Goal: Task Accomplishment & Management: Manage account settings

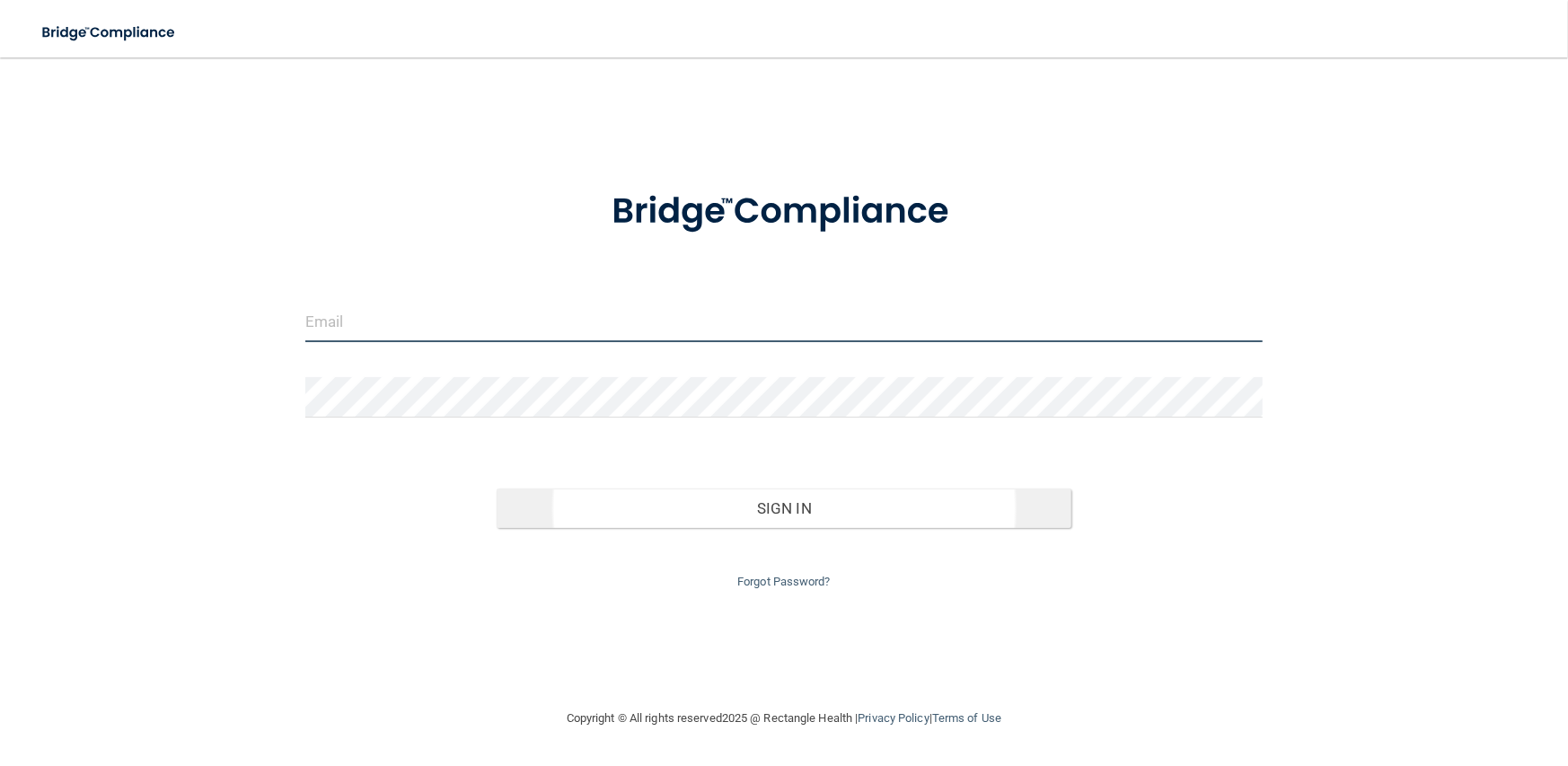
type input "[PERSON_NAME][EMAIL_ADDRESS][DOMAIN_NAME]"
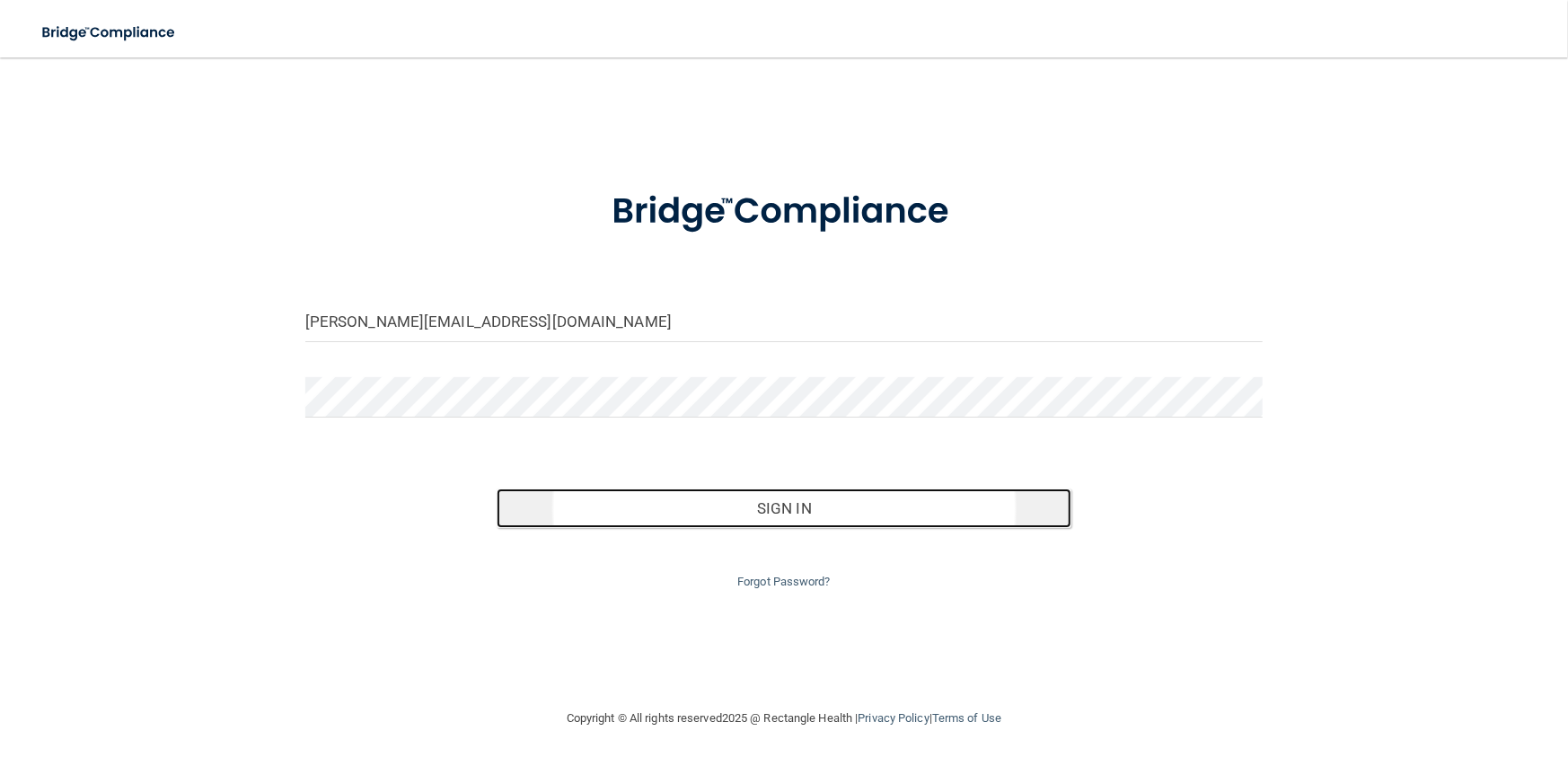
click at [685, 505] on button "Sign In" at bounding box center [784, 508] width 574 height 40
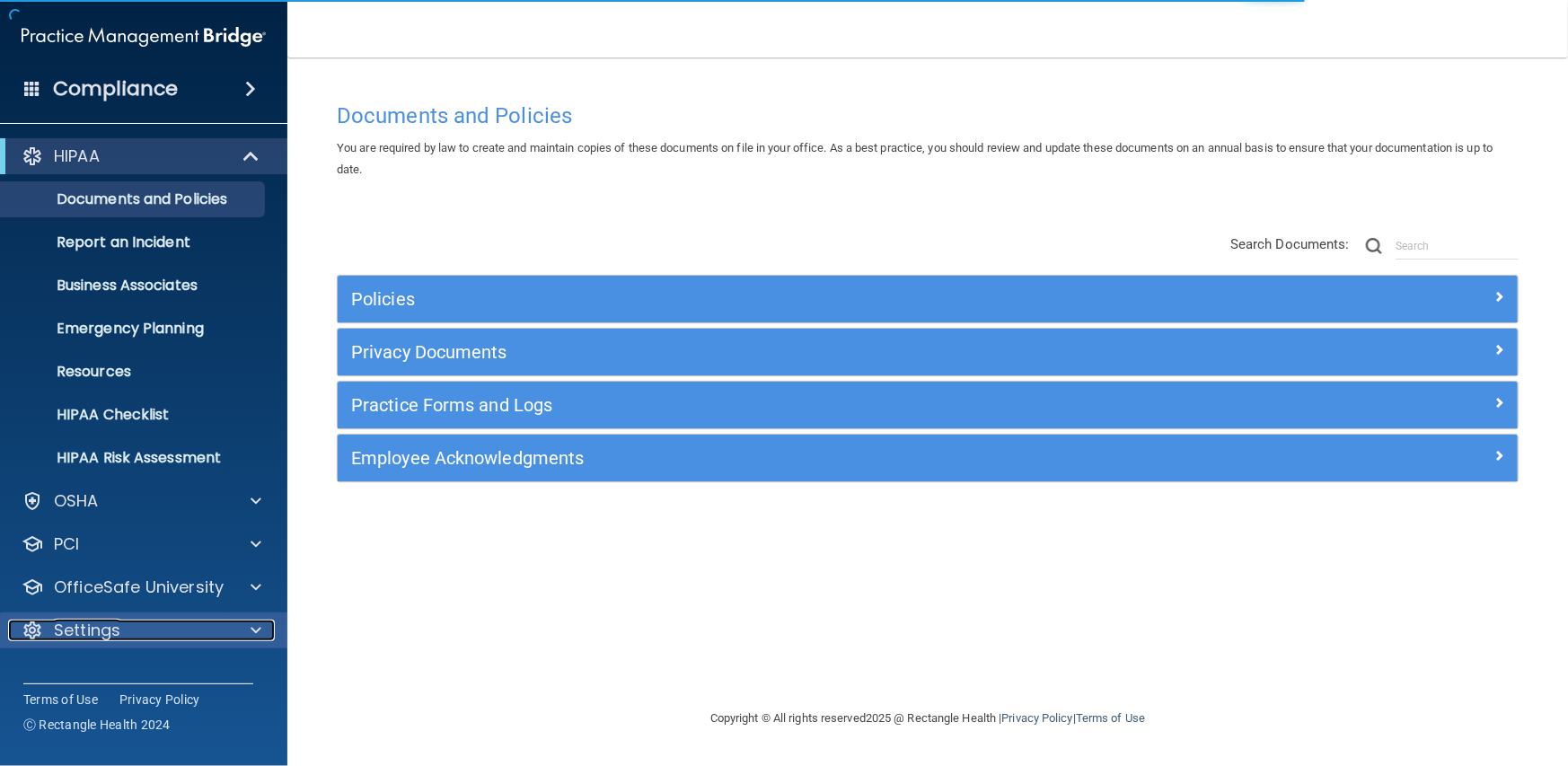
click at [160, 619] on div "Settings" at bounding box center [120, 630] width 223 height 22
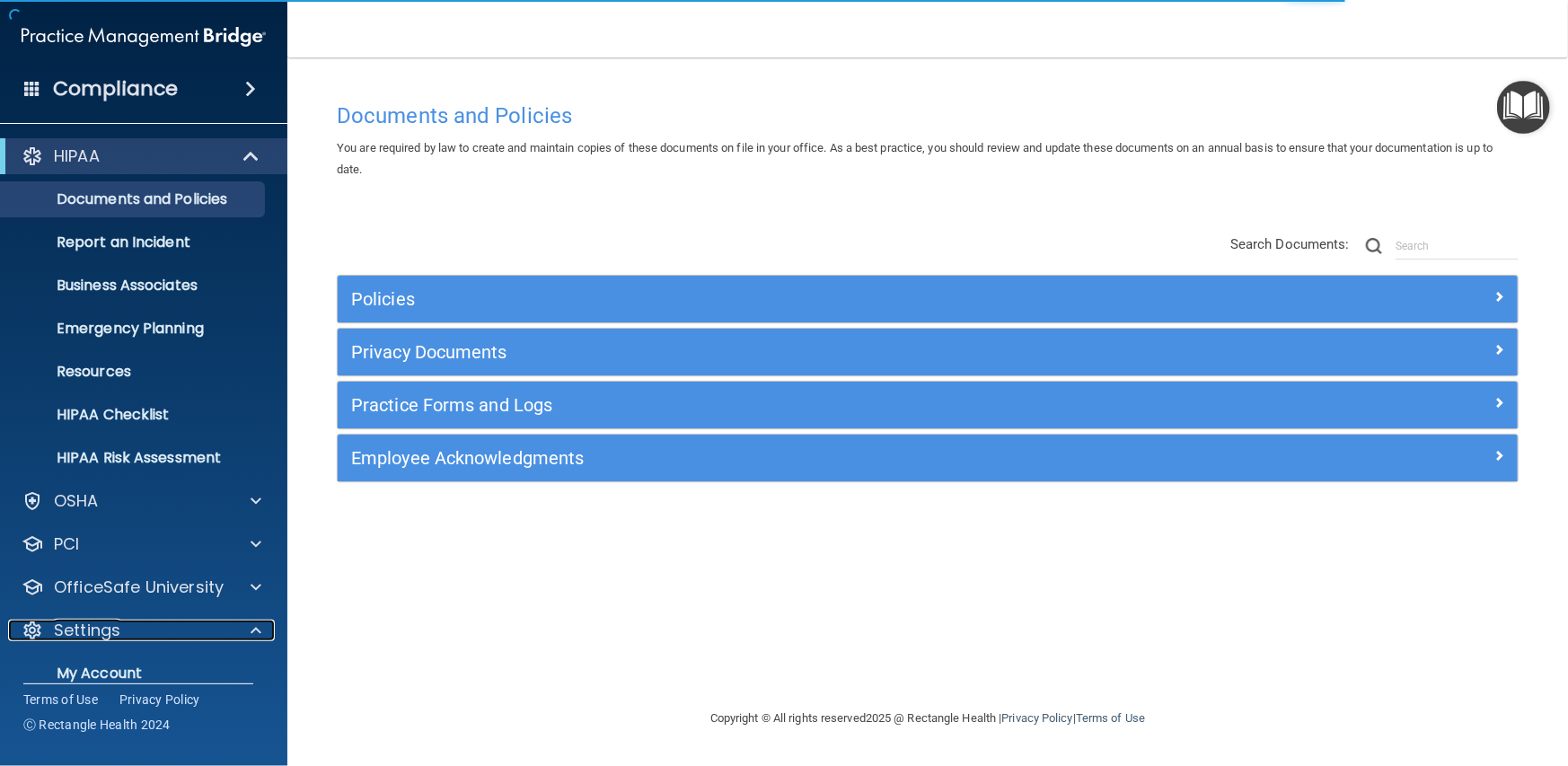
scroll to position [152, 0]
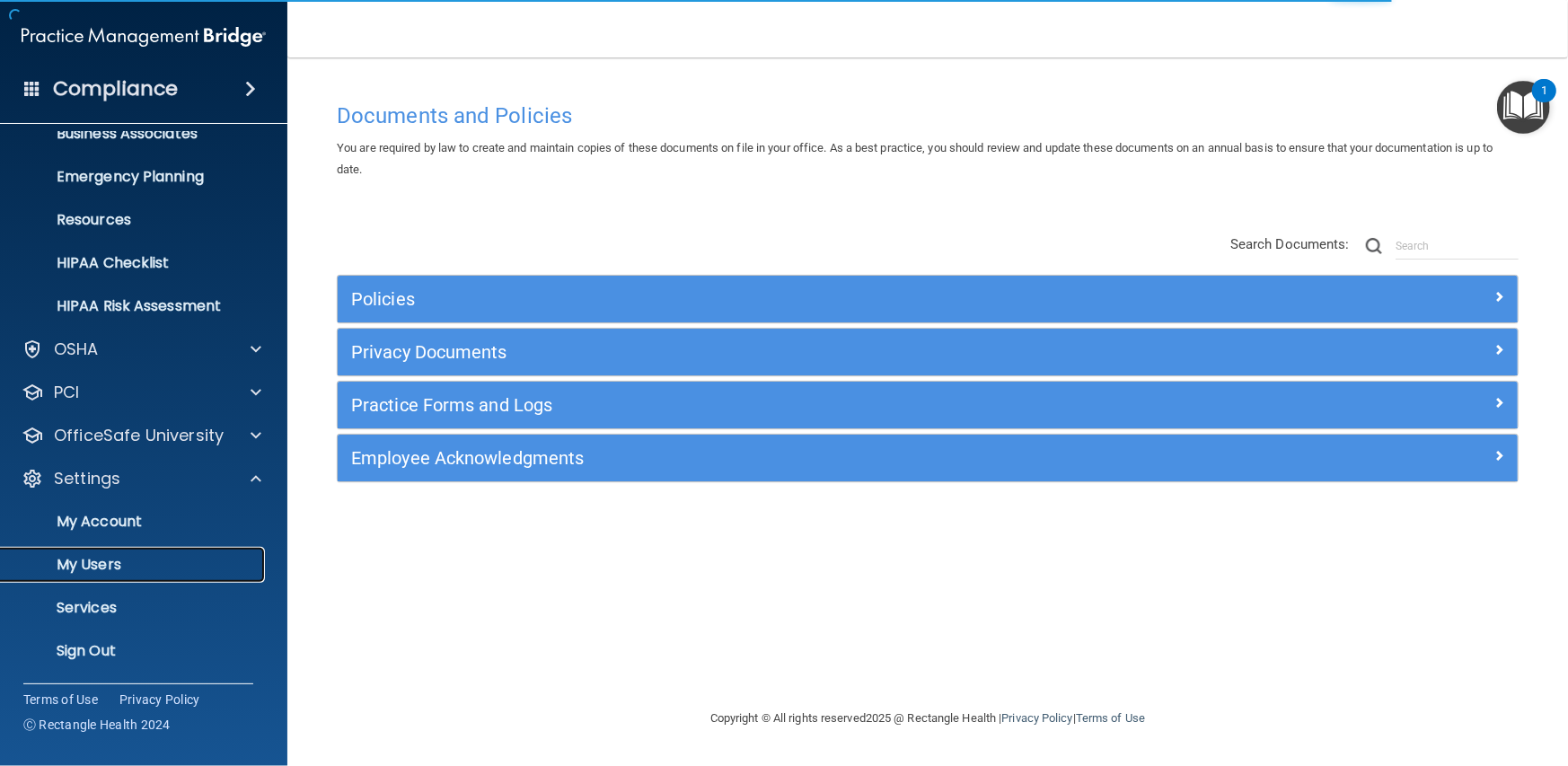
click at [96, 558] on p "My Users" at bounding box center [134, 565] width 245 height 18
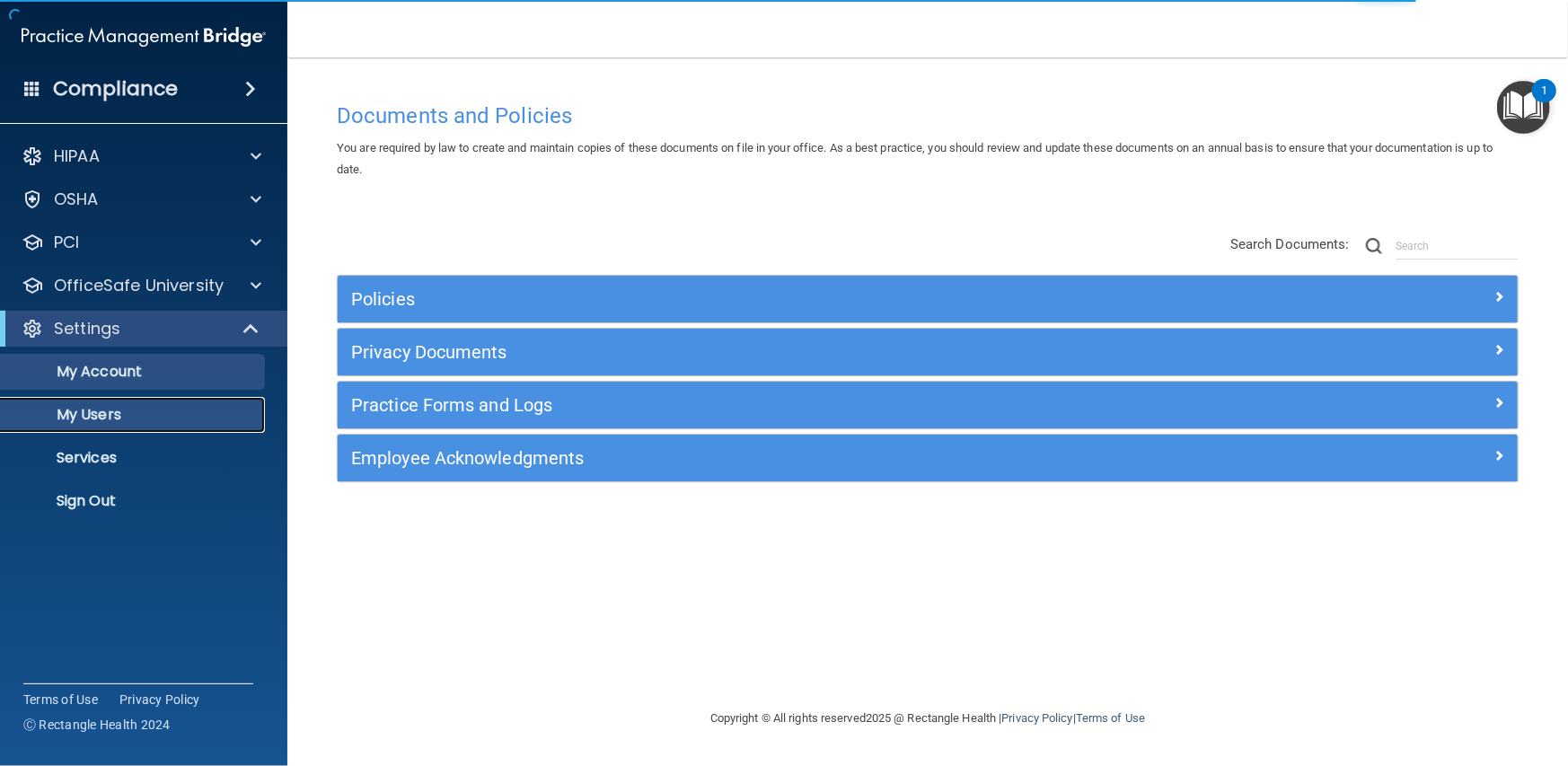
select select "20"
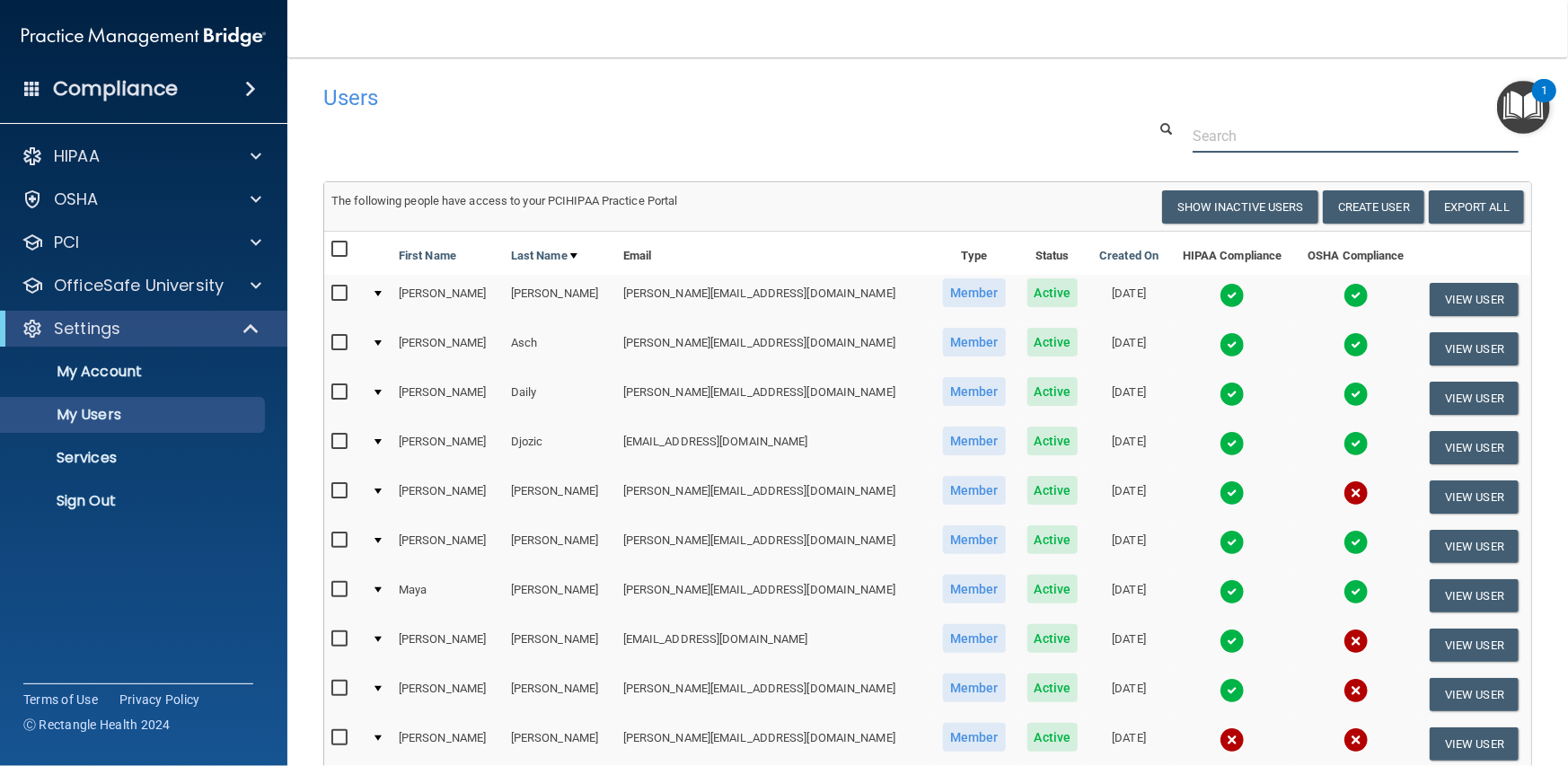
click at [1301, 140] on input "text" at bounding box center [1355, 136] width 326 height 34
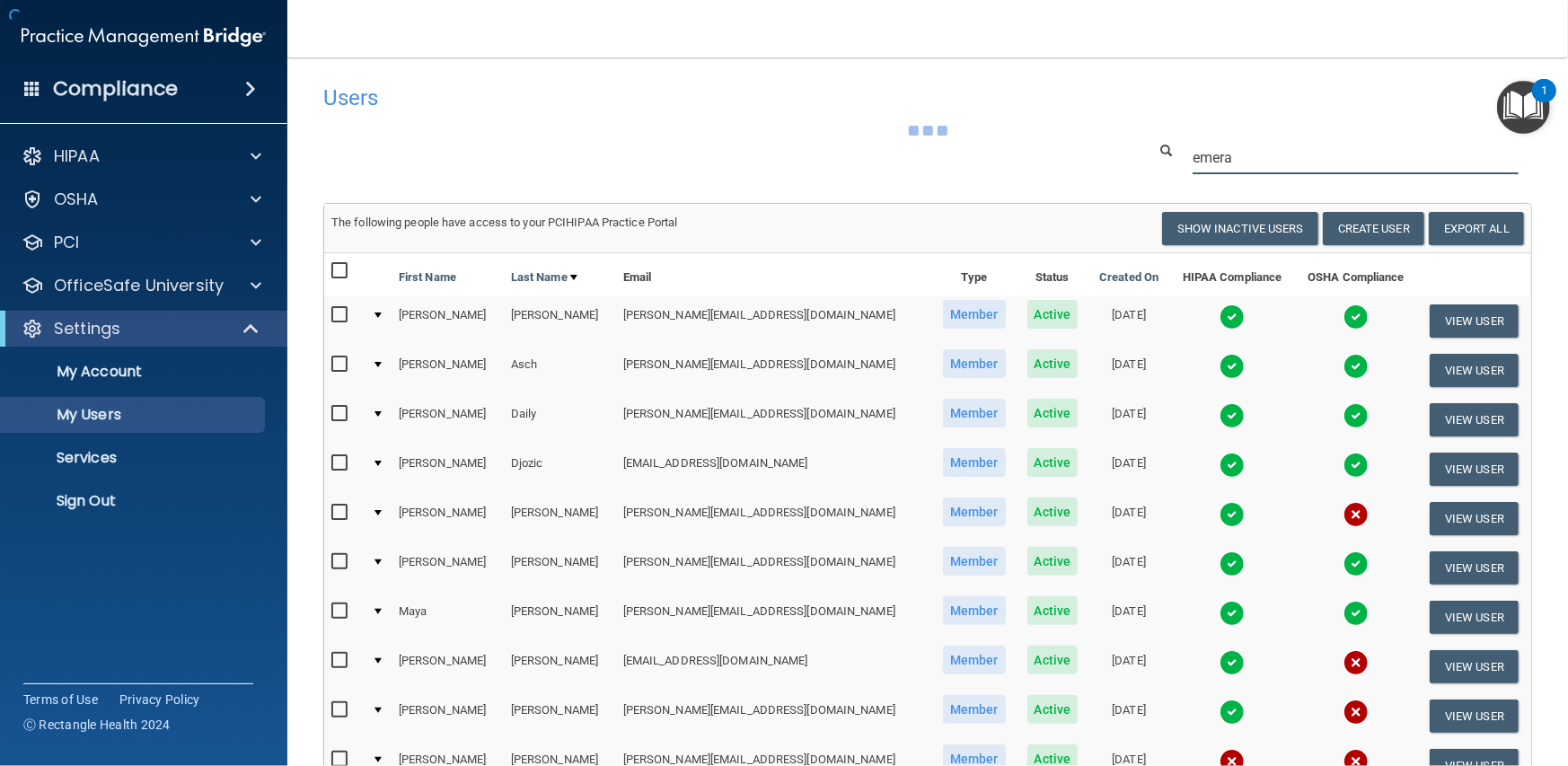
type input "emeral"
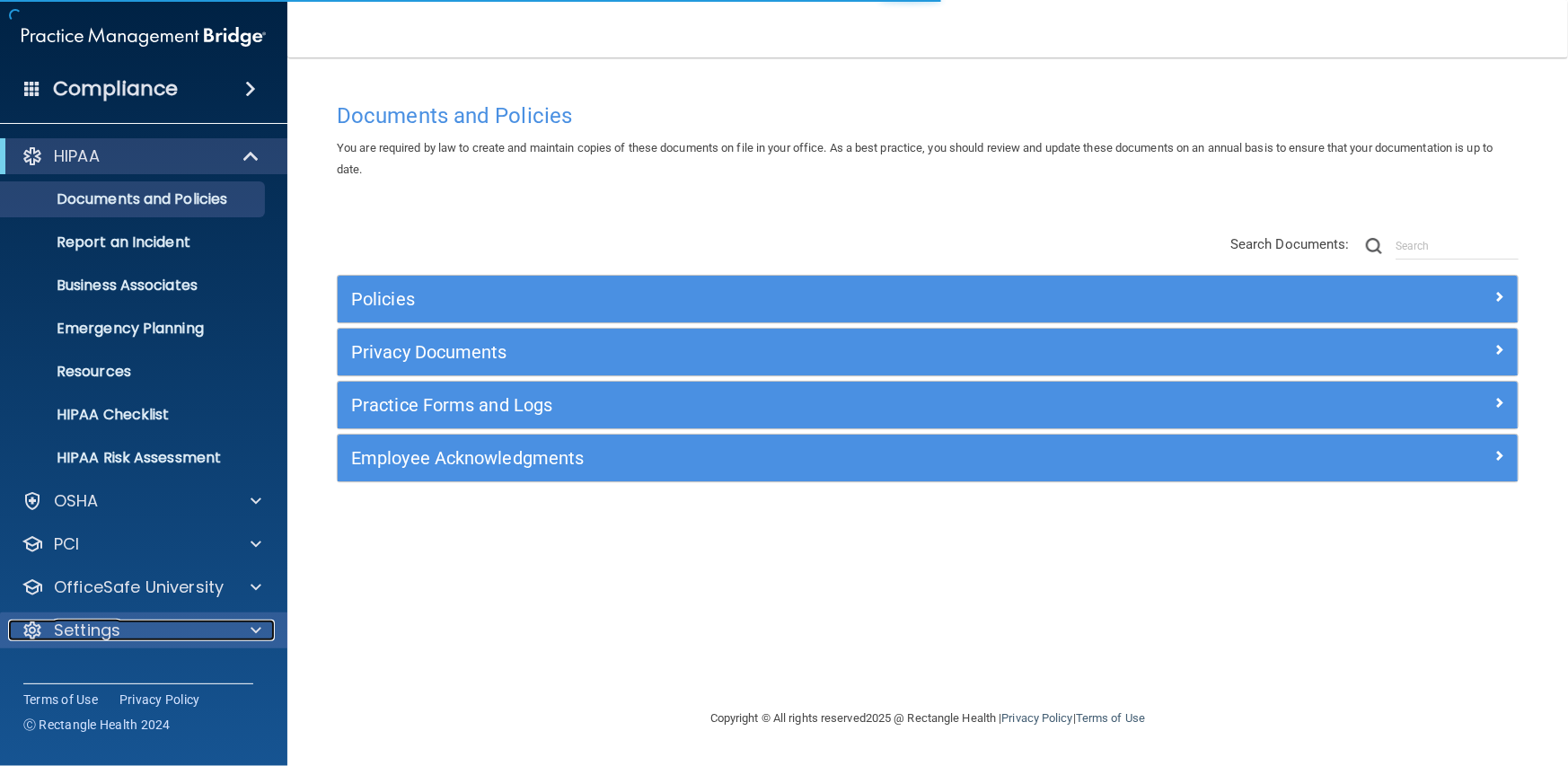
click at [116, 624] on p "Settings" at bounding box center [86, 630] width 66 height 22
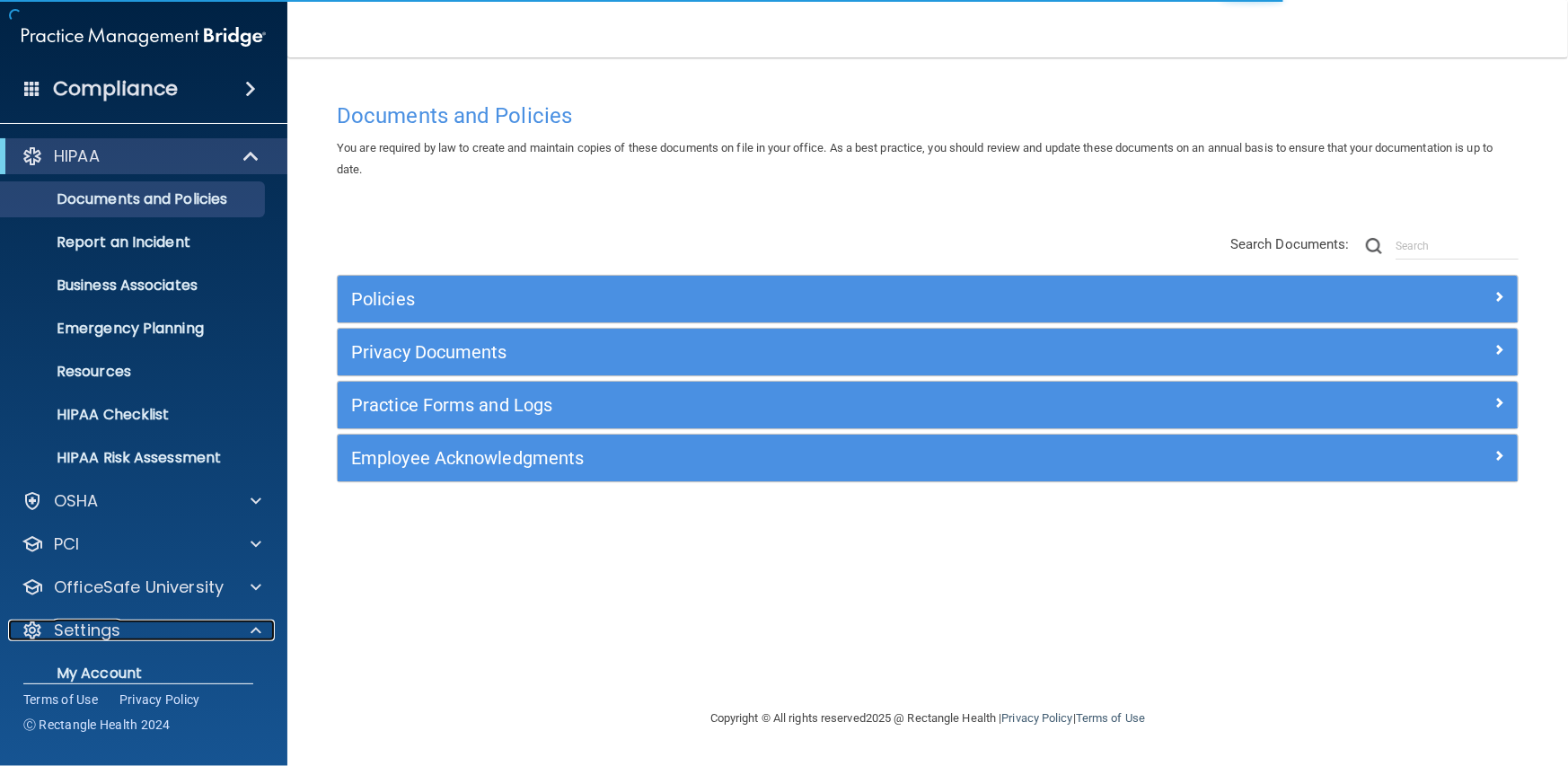
scroll to position [152, 0]
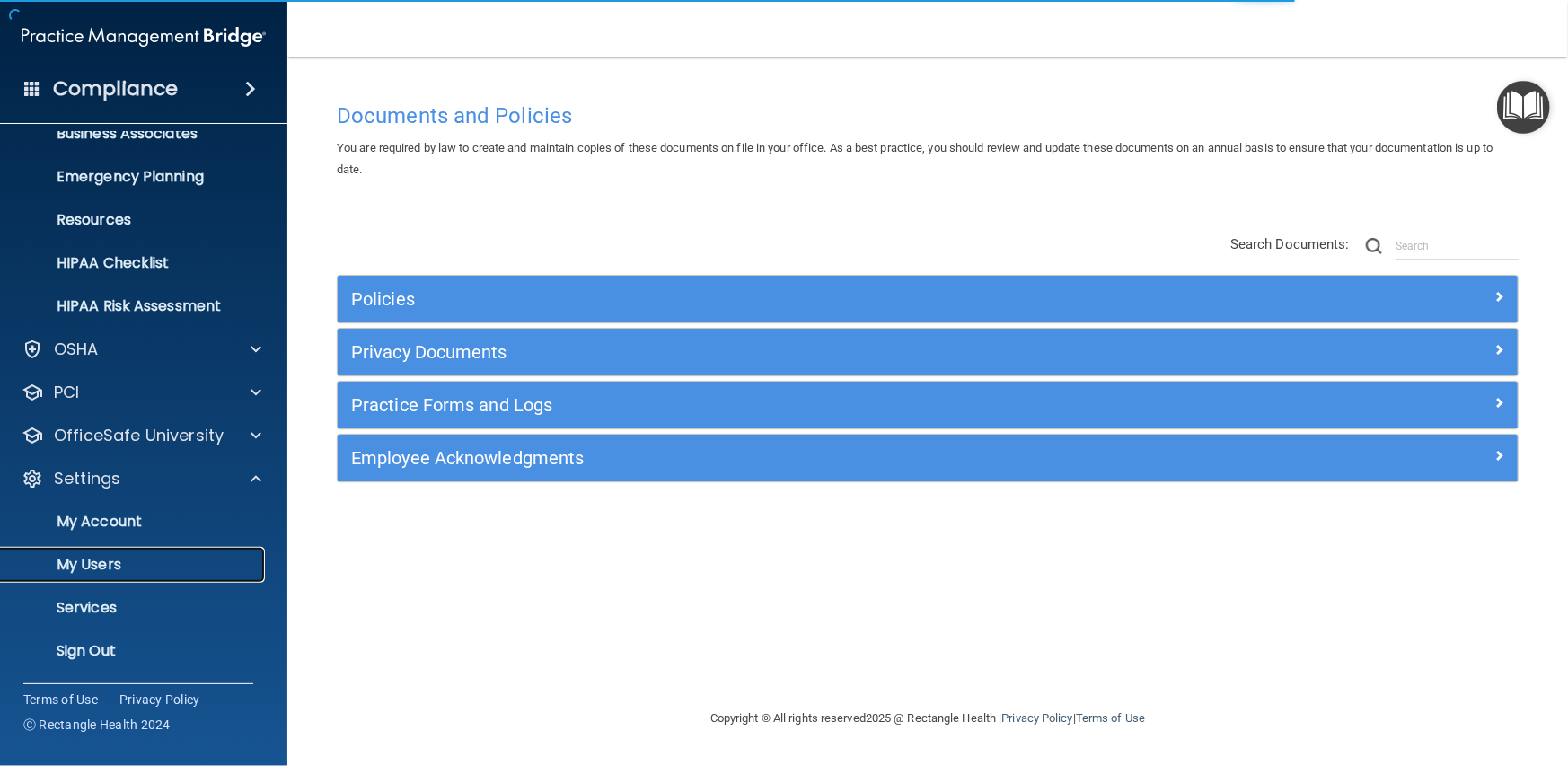
click at [98, 570] on p "My Users" at bounding box center [134, 565] width 245 height 18
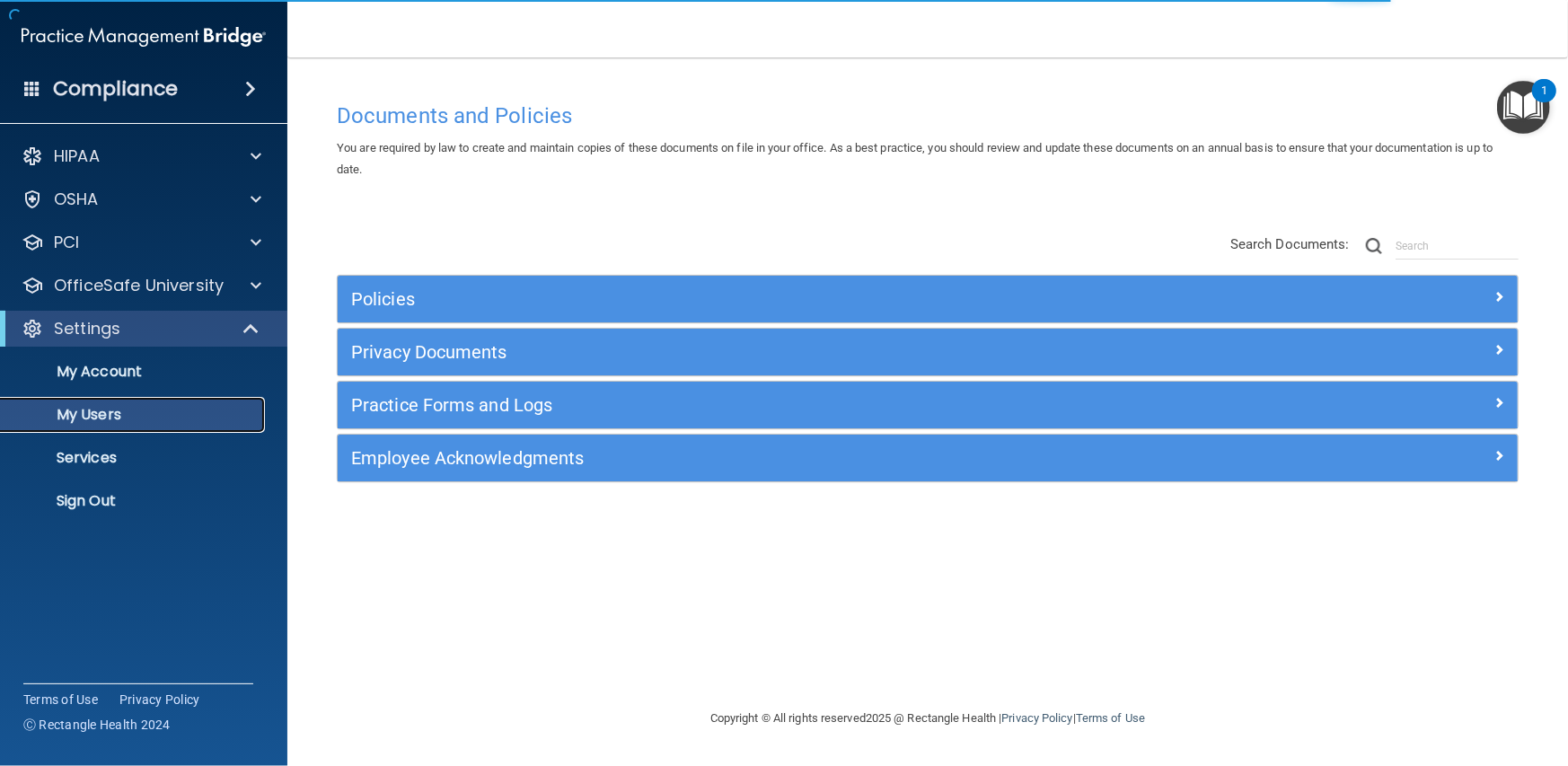
select select "20"
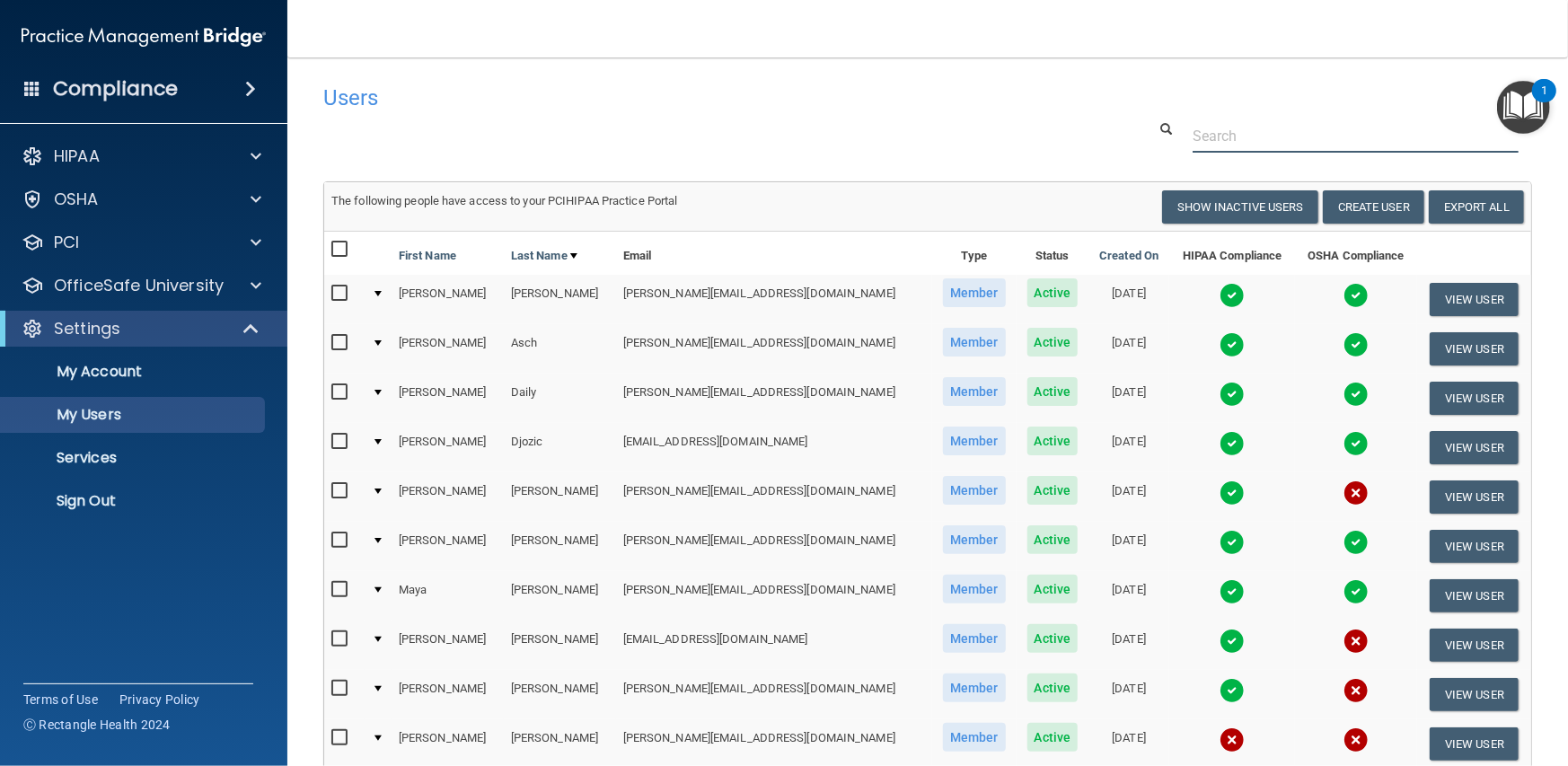
click at [1271, 120] on input "text" at bounding box center [1355, 136] width 326 height 34
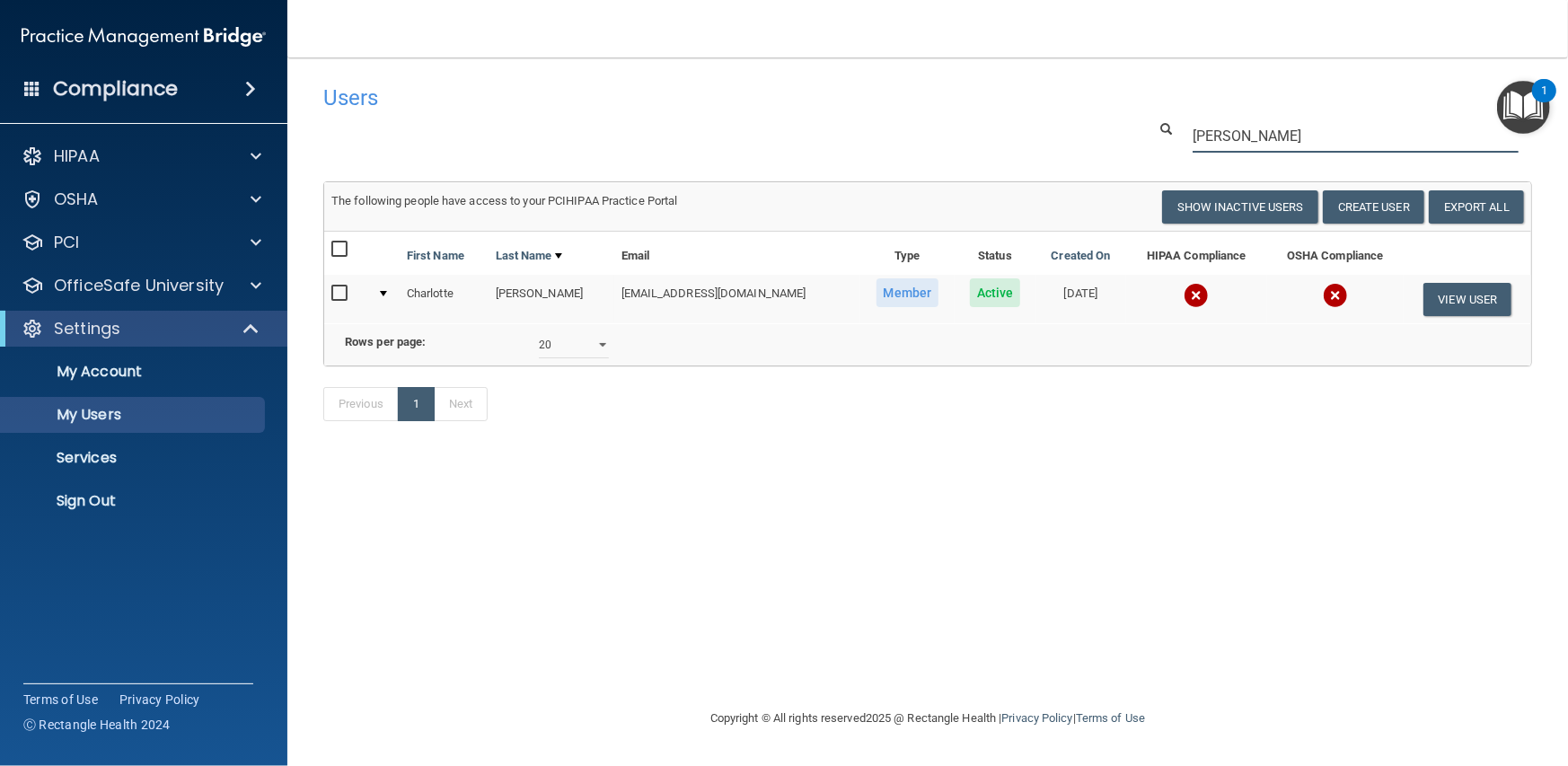
type input "charlott"
click at [690, 291] on td "charlotte@maitriobgyn.com" at bounding box center [737, 299] width 246 height 49
click at [1445, 292] on button "View User" at bounding box center [1467, 299] width 89 height 34
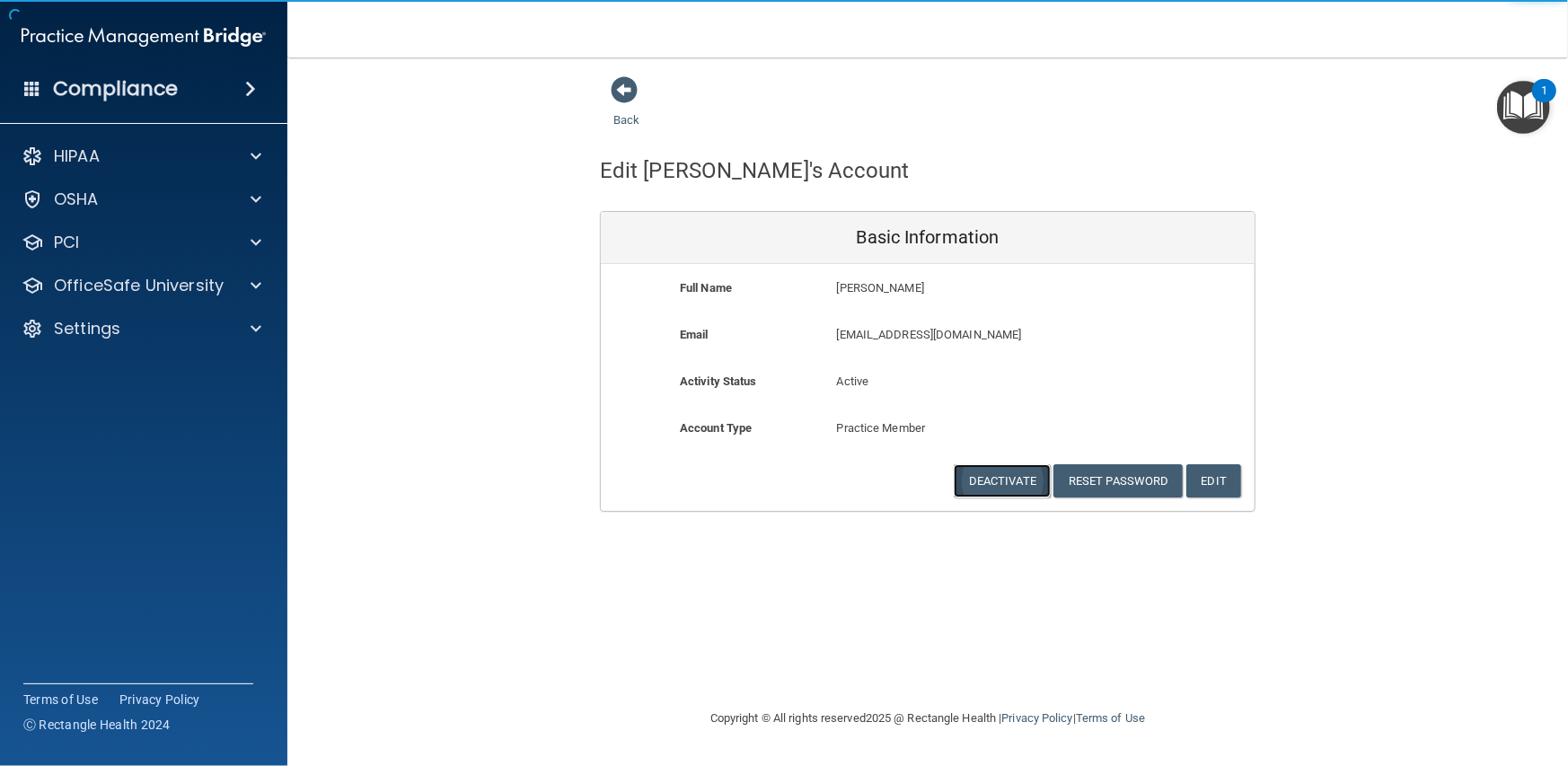
click at [1003, 480] on button "Deactivate" at bounding box center [1002, 480] width 97 height 34
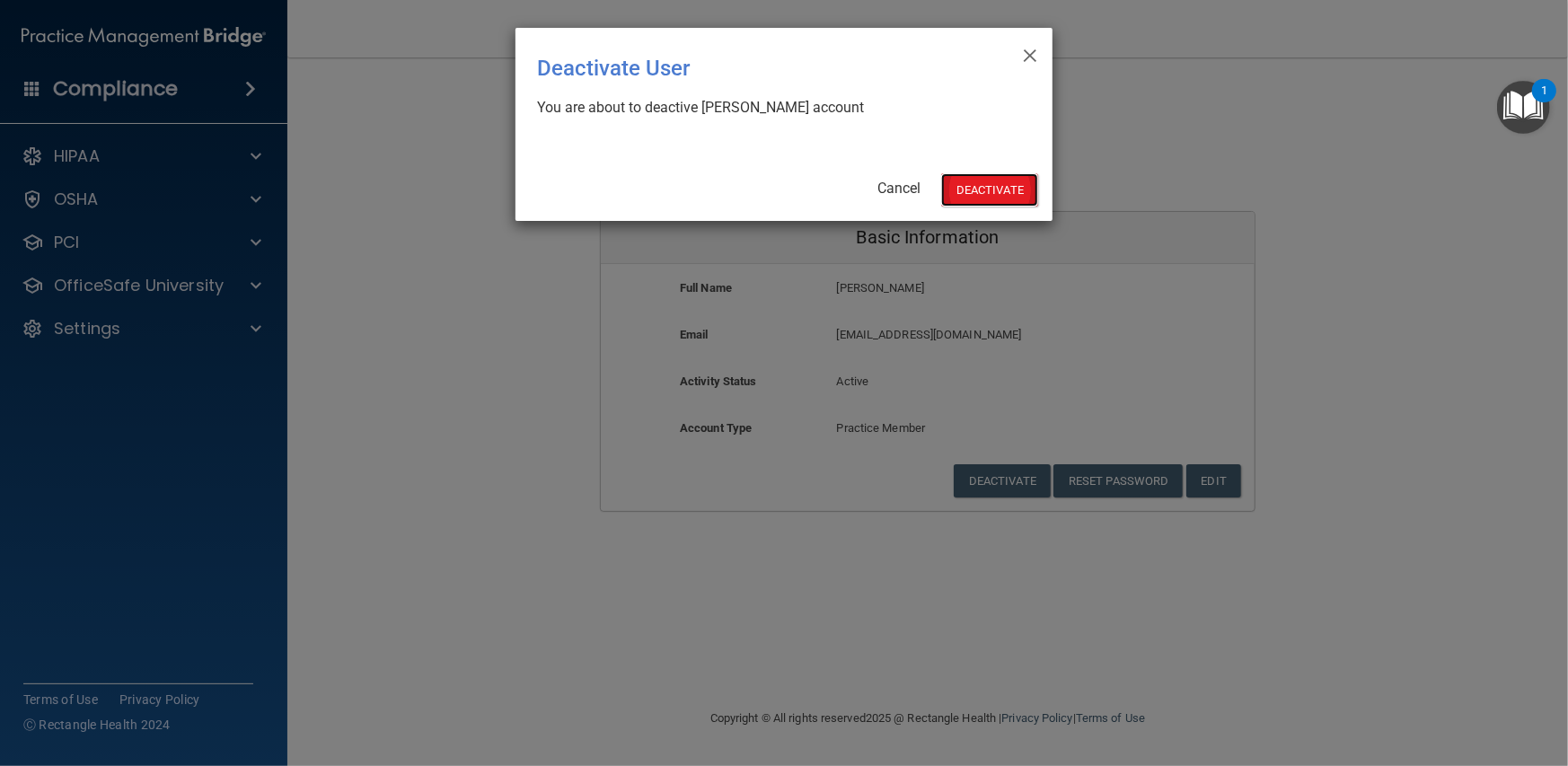
click at [978, 195] on button "Deactivate" at bounding box center [989, 189] width 97 height 34
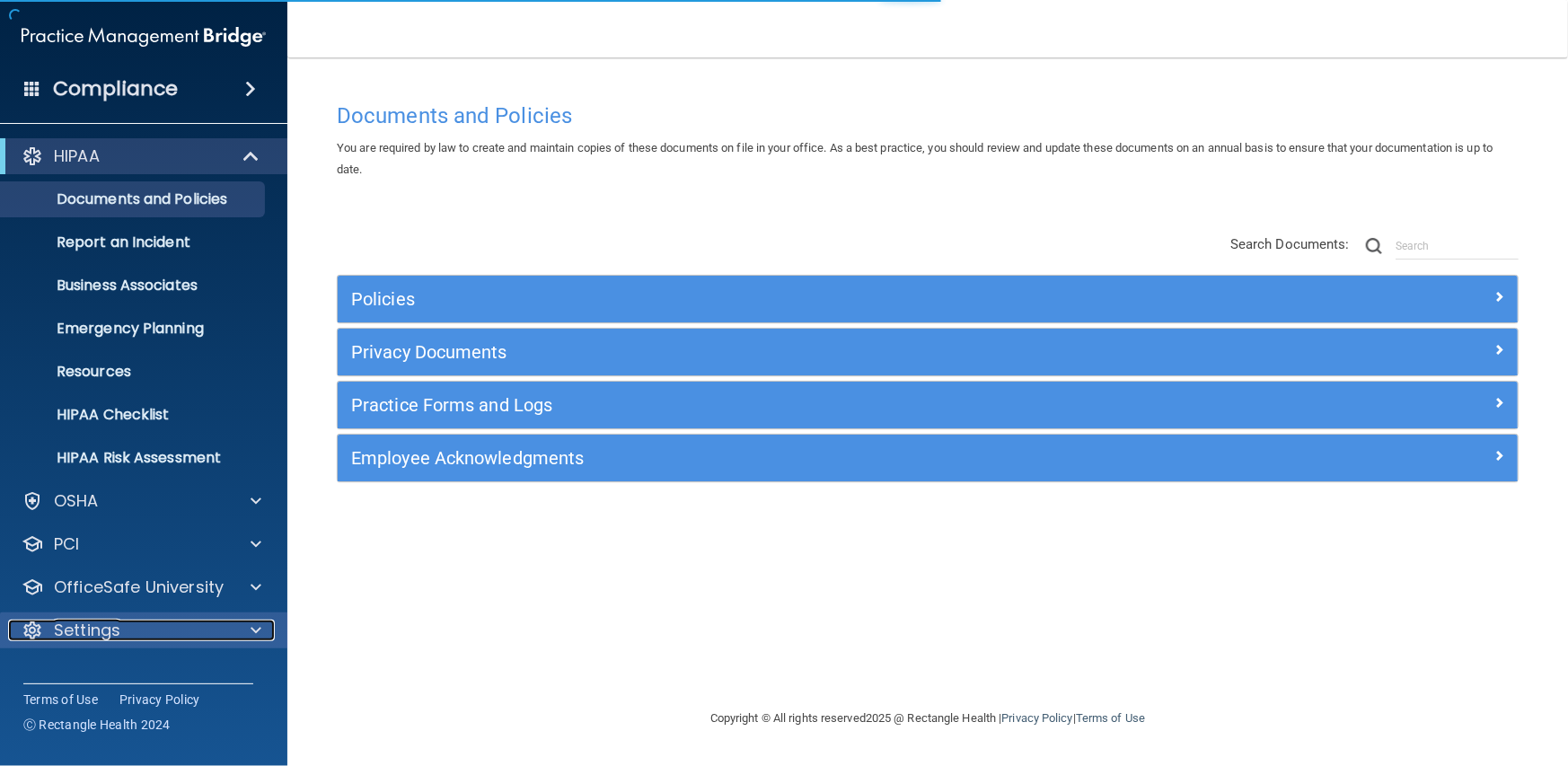
click at [67, 622] on p "Settings" at bounding box center [86, 630] width 66 height 22
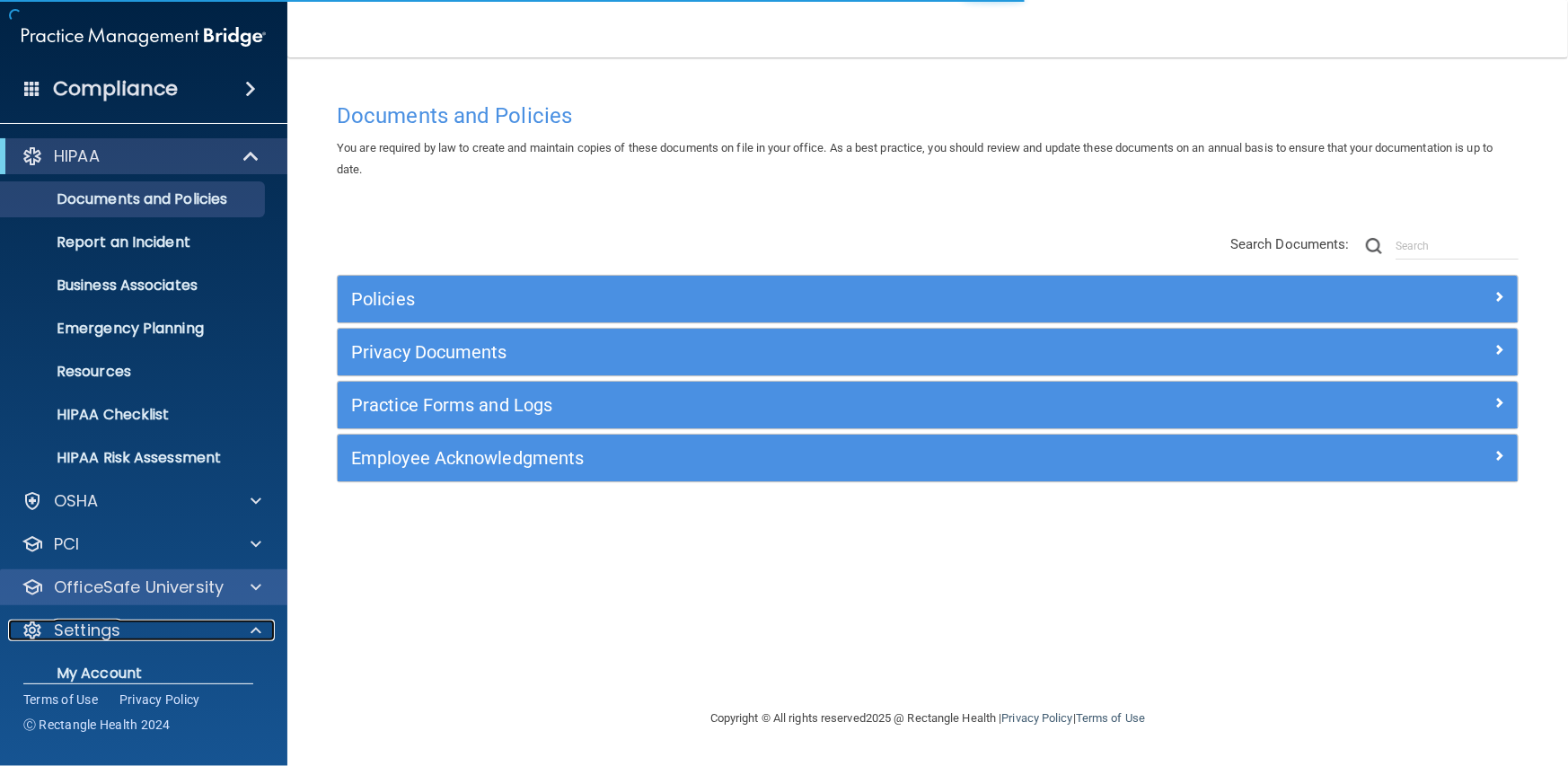
scroll to position [152, 0]
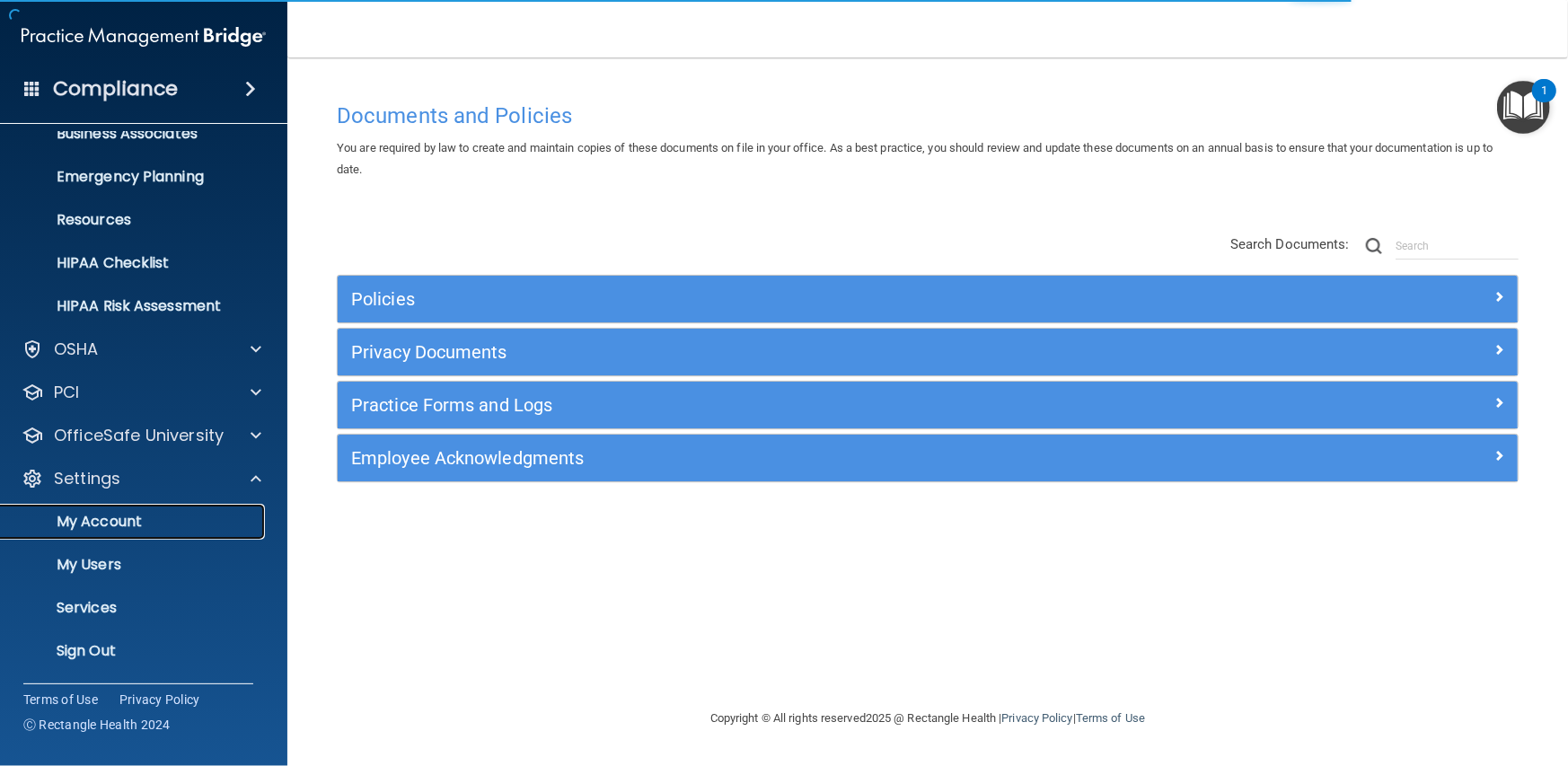
click at [91, 528] on p "My Account" at bounding box center [134, 522] width 245 height 18
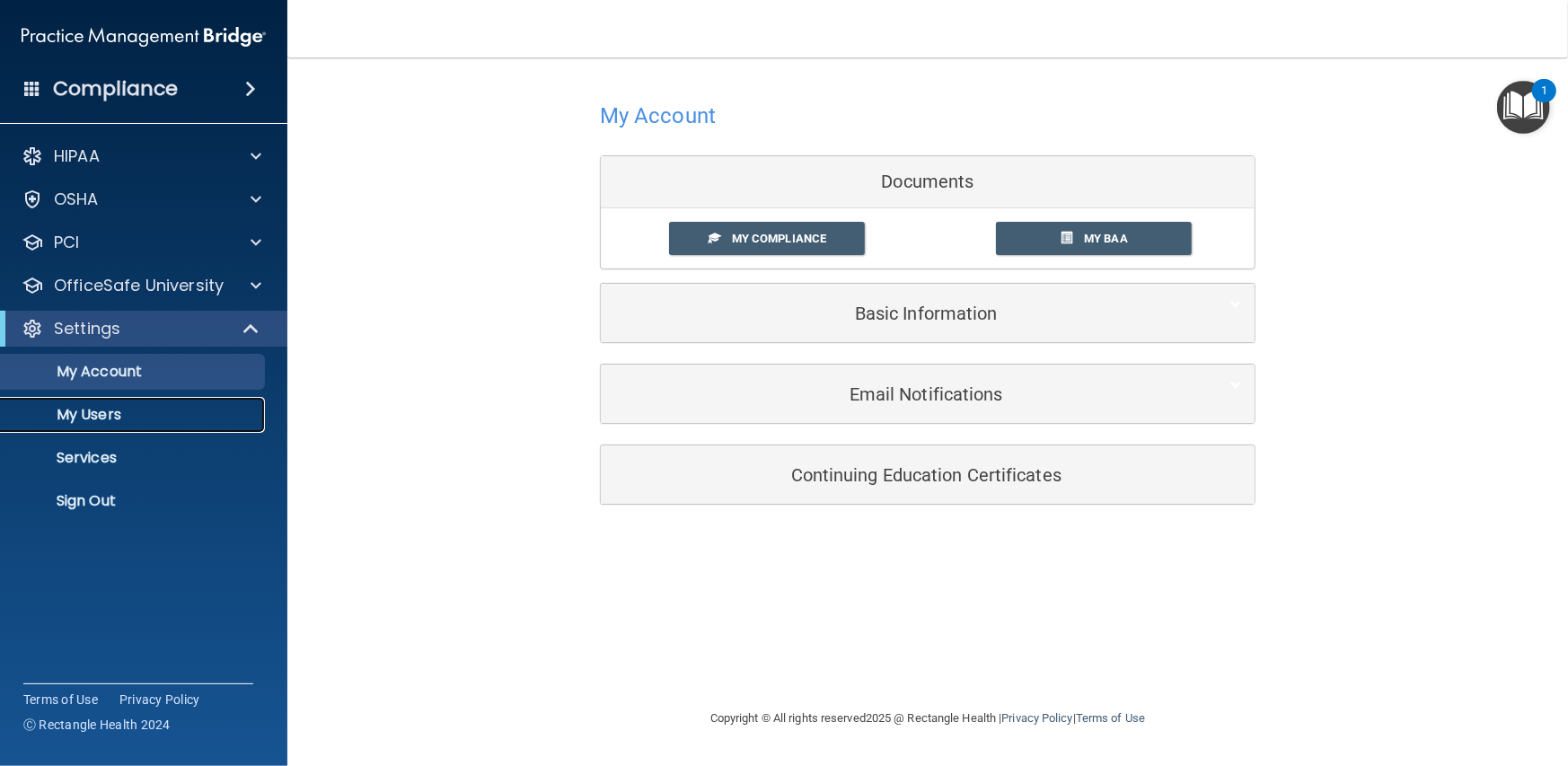
click at [110, 406] on p "My Users" at bounding box center [134, 415] width 245 height 18
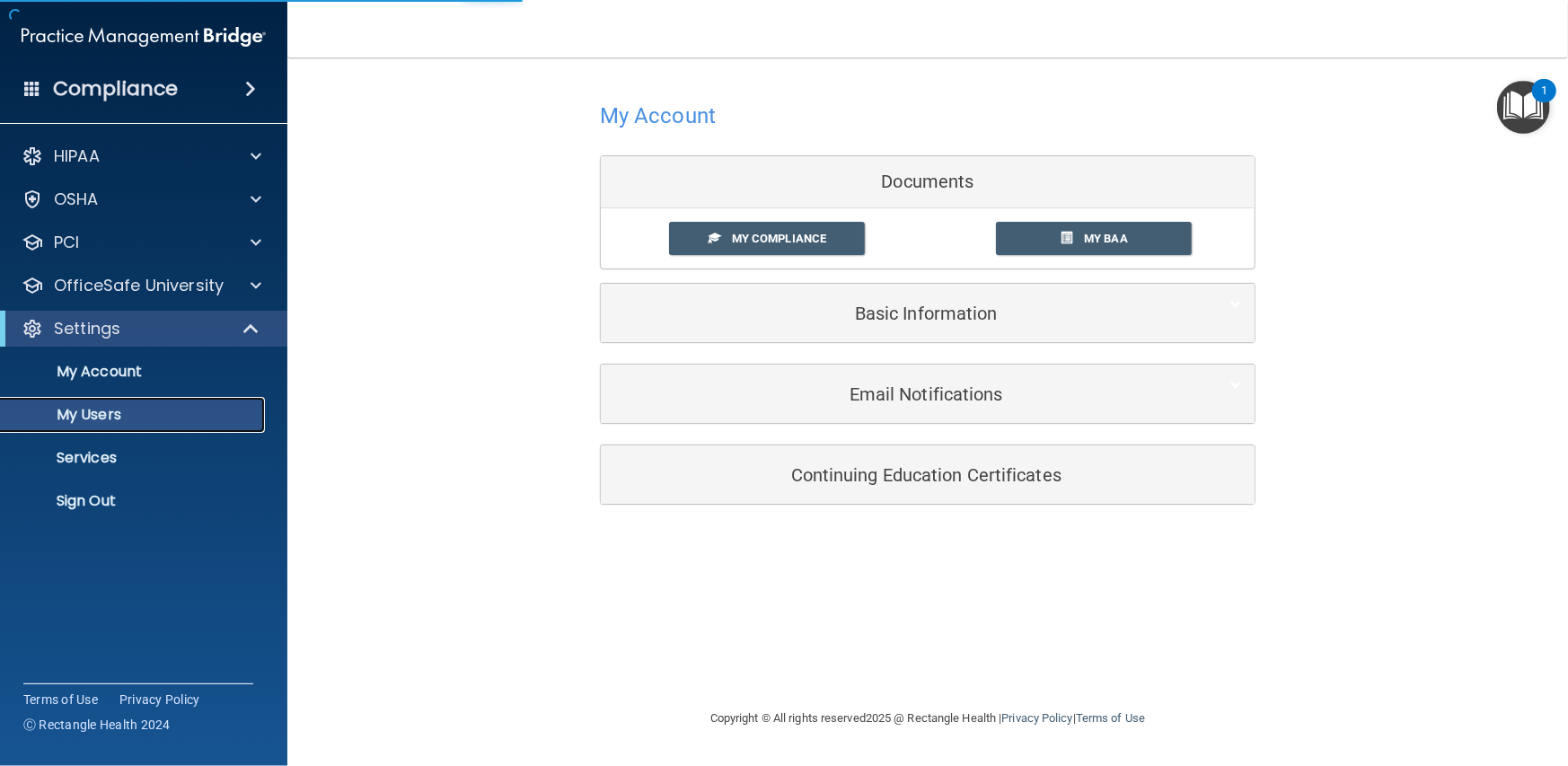
select select "20"
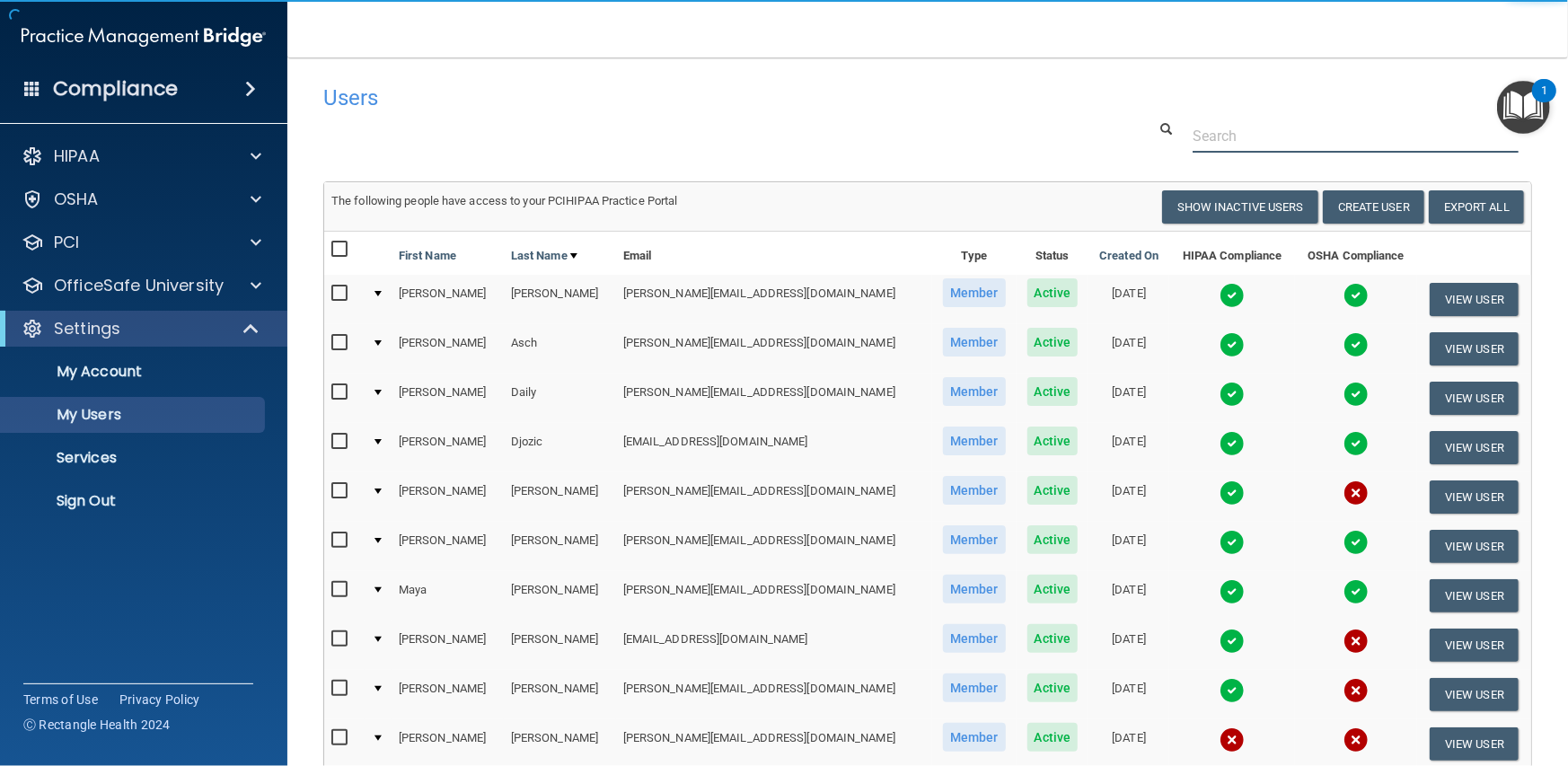
click at [1236, 144] on input "text" at bounding box center [1355, 136] width 326 height 34
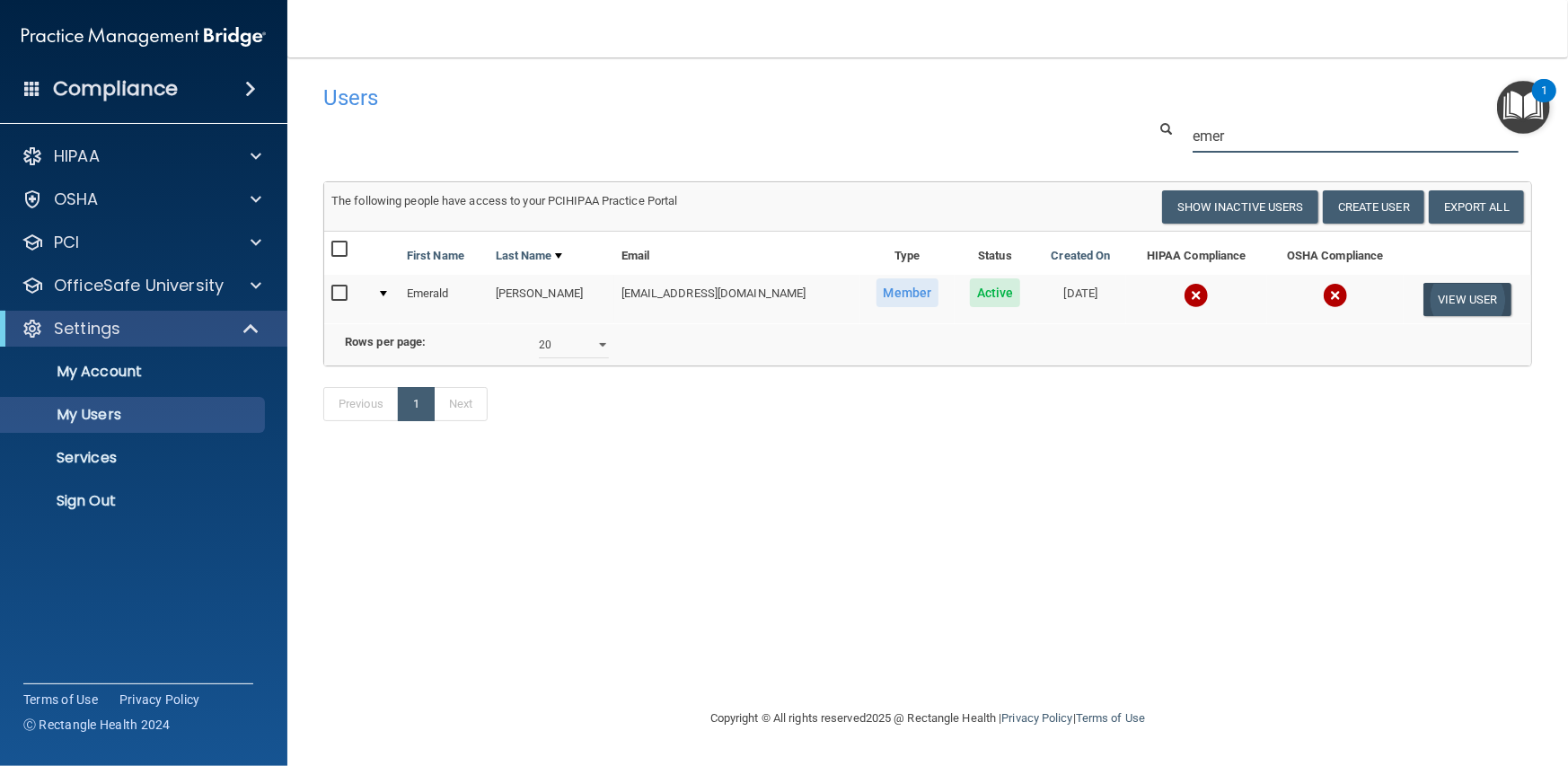
type input "emer"
click at [1436, 297] on button "View User" at bounding box center [1467, 299] width 89 height 34
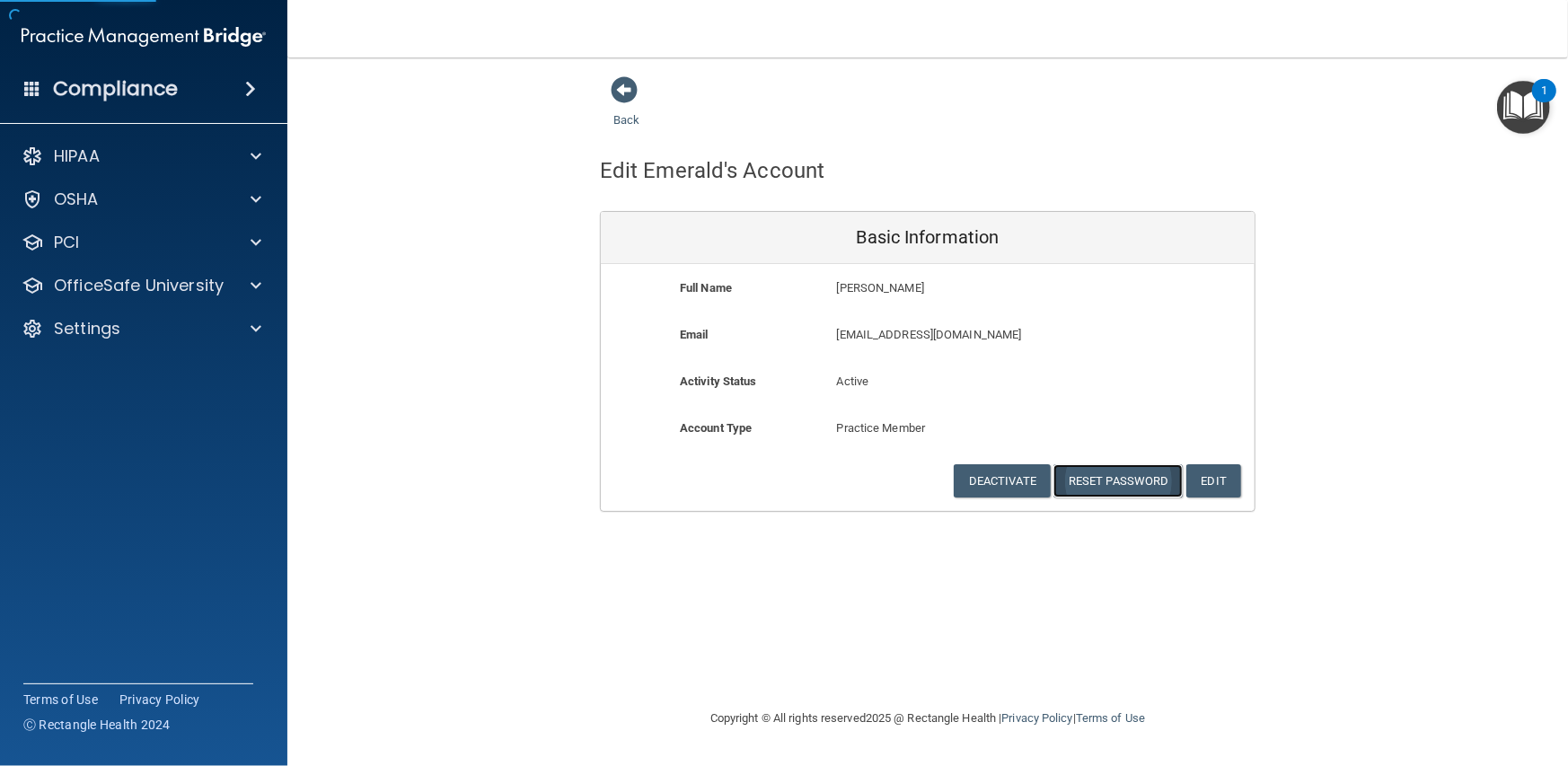
click at [1108, 486] on button "Reset Password" at bounding box center [1118, 480] width 130 height 34
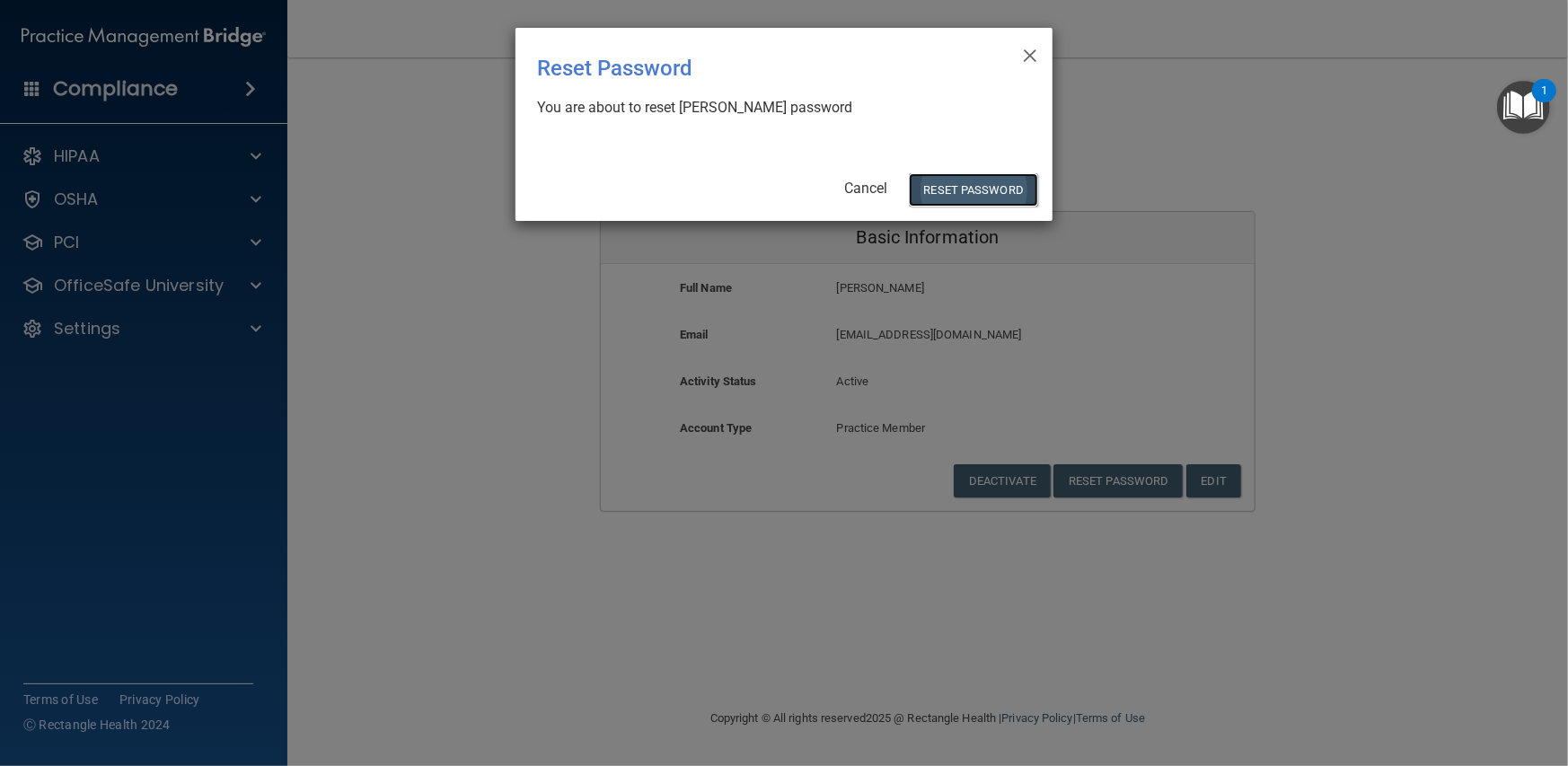
click at [934, 187] on button "Reset Password" at bounding box center [973, 189] width 130 height 34
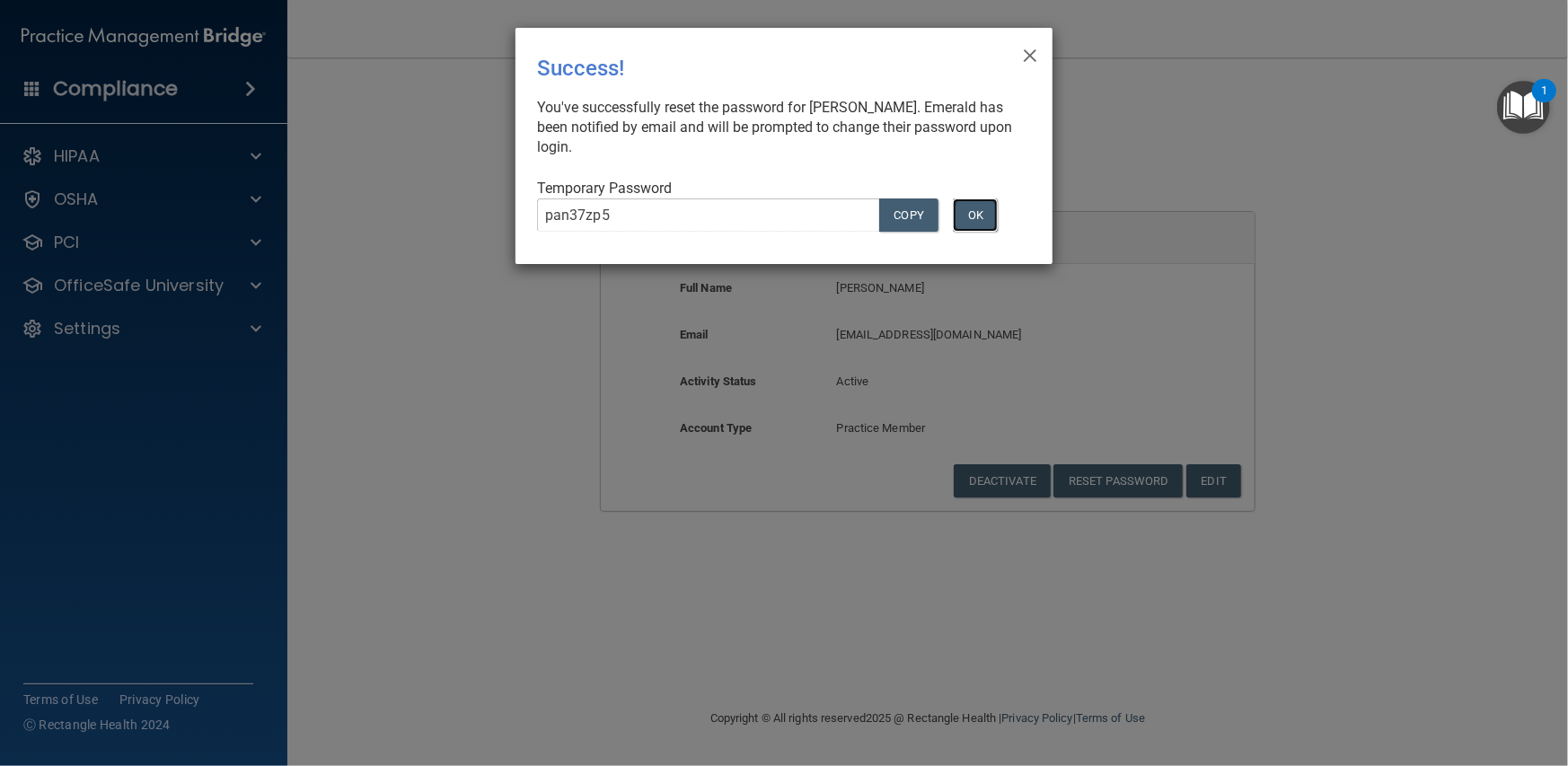
click at [978, 210] on button "OK" at bounding box center [976, 215] width 45 height 34
